Goal: Task Accomplishment & Management: Complete application form

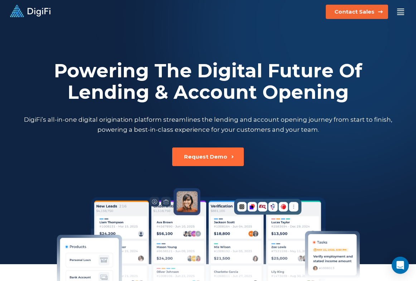
click at [374, 11] on button "Contact Sales" at bounding box center [357, 12] width 62 height 14
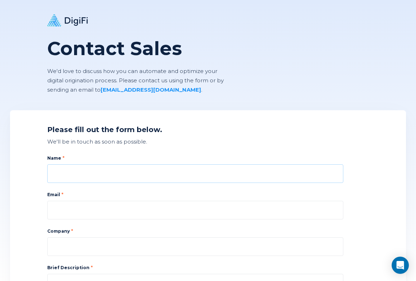
type input "a"
type input "[PERSON_NAME]"
paste input "[PERSON_NAME][EMAIL_ADDRESS][PERSON_NAME][DOMAIN_NAME]"
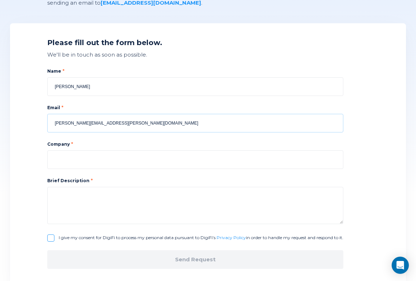
scroll to position [101, 0]
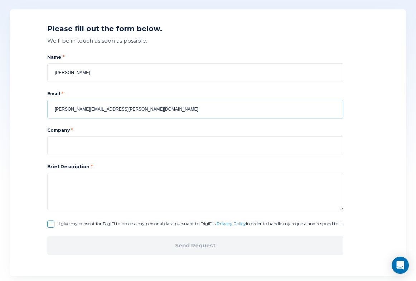
type input "[PERSON_NAME][EMAIL_ADDRESS][PERSON_NAME][DOMAIN_NAME]"
click at [171, 183] on textarea at bounding box center [195, 191] width 296 height 37
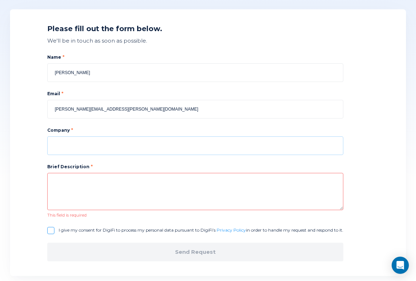
click at [131, 145] on input at bounding box center [195, 145] width 296 height 19
paste input "munozghezlan"
type input "munozghezlan [DOMAIN_NAME]"
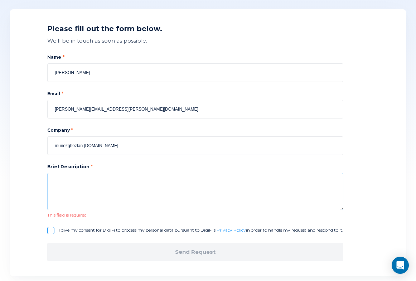
click at [103, 177] on textarea at bounding box center [195, 191] width 296 height 37
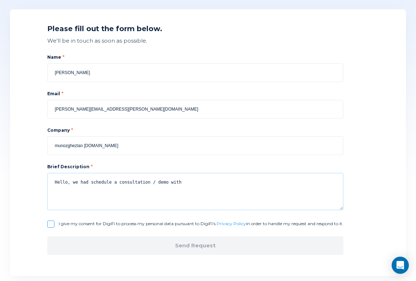
paste textarea "[PERSON_NAME],"
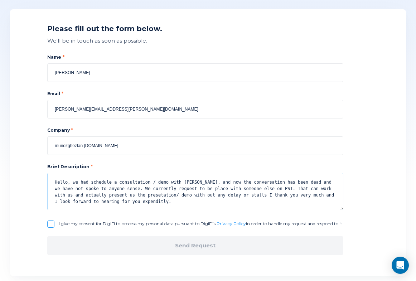
drag, startPoint x: 238, startPoint y: 194, endPoint x: 53, endPoint y: 179, distance: 185.9
click at [53, 179] on textarea "Hello, we had schedule a consultation / demo with [PERSON_NAME], and now the co…" at bounding box center [195, 191] width 296 height 37
paste textarea "[PERSON_NAME] had a consultation/demo scheduled with us, but now the discussion…"
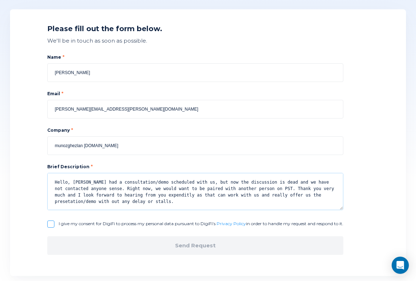
click at [273, 183] on textarea "Hello, [PERSON_NAME] had a consultation/demo scheduled with us, but now the dis…" at bounding box center [195, 191] width 296 height 37
click at [306, 182] on textarea "Hello, [PERSON_NAME] had a consultation/demo scheduled with us, but now the dis…" at bounding box center [195, 191] width 296 height 37
click at [189, 188] on textarea "Hello, [PERSON_NAME] had a consultation/demo scheduled with us, but now the dis…" at bounding box center [195, 191] width 296 height 37
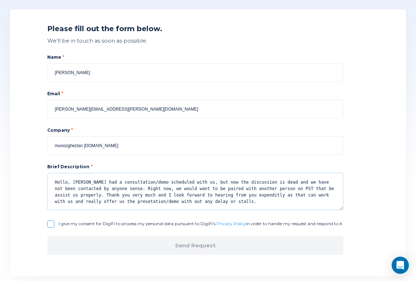
click at [106, 206] on textarea "Hello, [PERSON_NAME] had a consultation/demo scheduled with us, but now the dis…" at bounding box center [195, 191] width 296 height 37
drag, startPoint x: 95, startPoint y: 194, endPoint x: 77, endPoint y: 194, distance: 18.6
click at [77, 194] on textarea "Hello, [PERSON_NAME] had a consultation/demo scheduled with us, but now the dis…" at bounding box center [195, 191] width 296 height 37
drag, startPoint x: 128, startPoint y: 196, endPoint x: 116, endPoint y: 195, distance: 11.8
click at [116, 195] on textarea "Hello, [PERSON_NAME] had a consultation/demo scheduled with us, but now the dis…" at bounding box center [195, 191] width 296 height 37
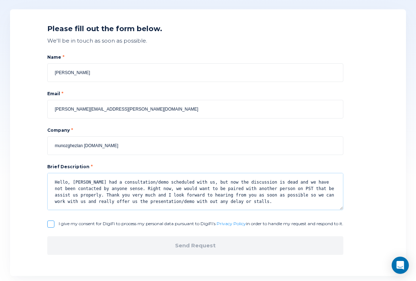
type textarea "Hello, [PERSON_NAME] had a consultation/demo scheduled with us, but now the dis…"
click at [52, 224] on input "I give my consent for DigiFi to process my personal data pursuant to DigiFi’s P…" at bounding box center [50, 223] width 7 height 7
checkbox input "true"
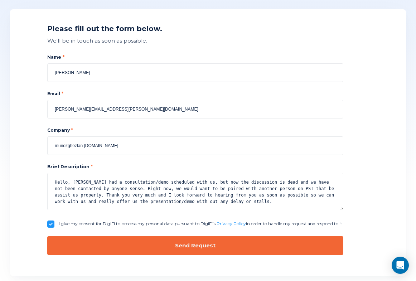
click at [132, 248] on button "Send Request" at bounding box center [195, 245] width 296 height 19
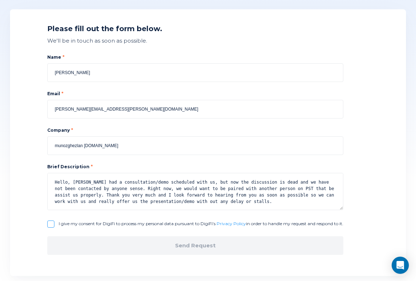
checkbox input "false"
